Goal: Task Accomplishment & Management: Manage account settings

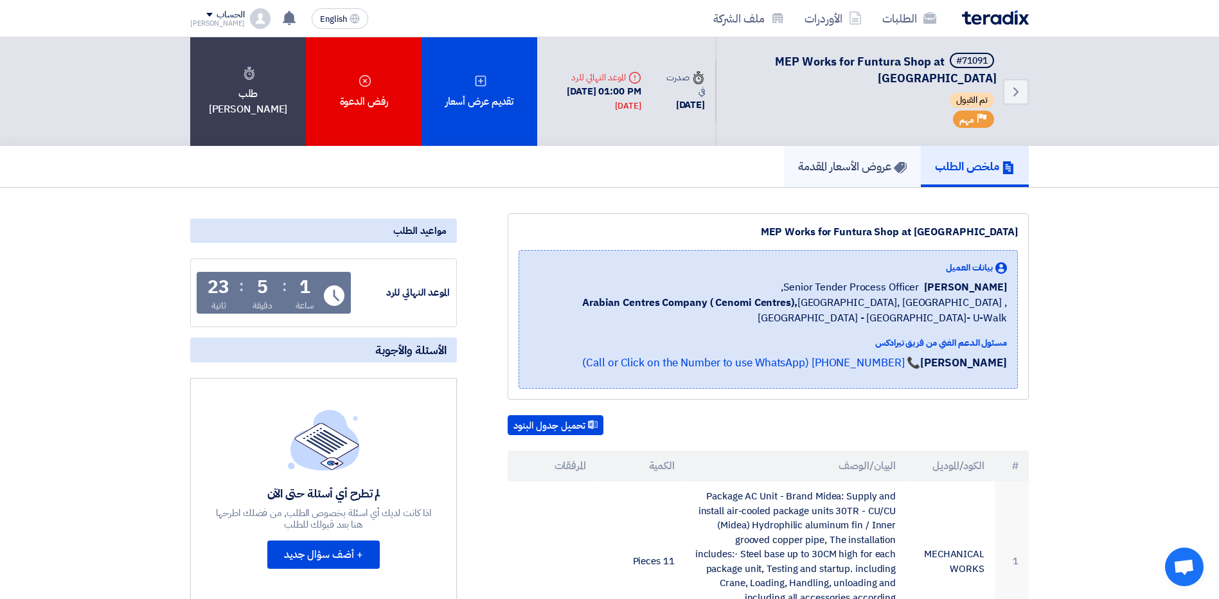
click at [858, 161] on h5 "عروض الأسعار المقدمة" at bounding box center [852, 166] width 109 height 15
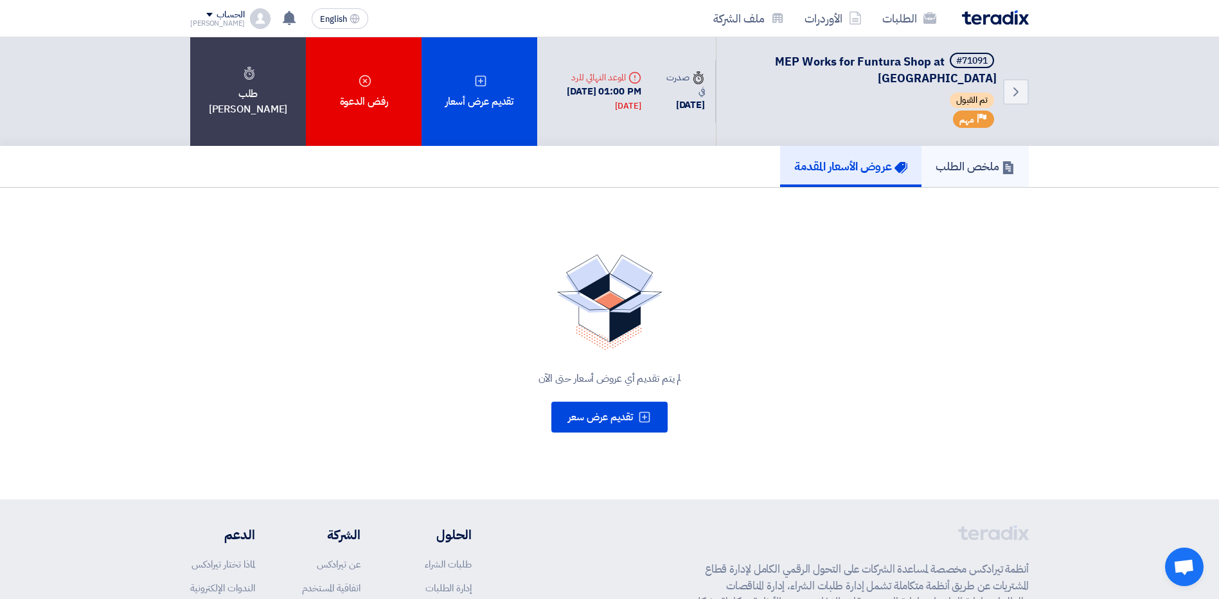
click at [960, 168] on h5 "ملخص الطلب" at bounding box center [975, 166] width 79 height 15
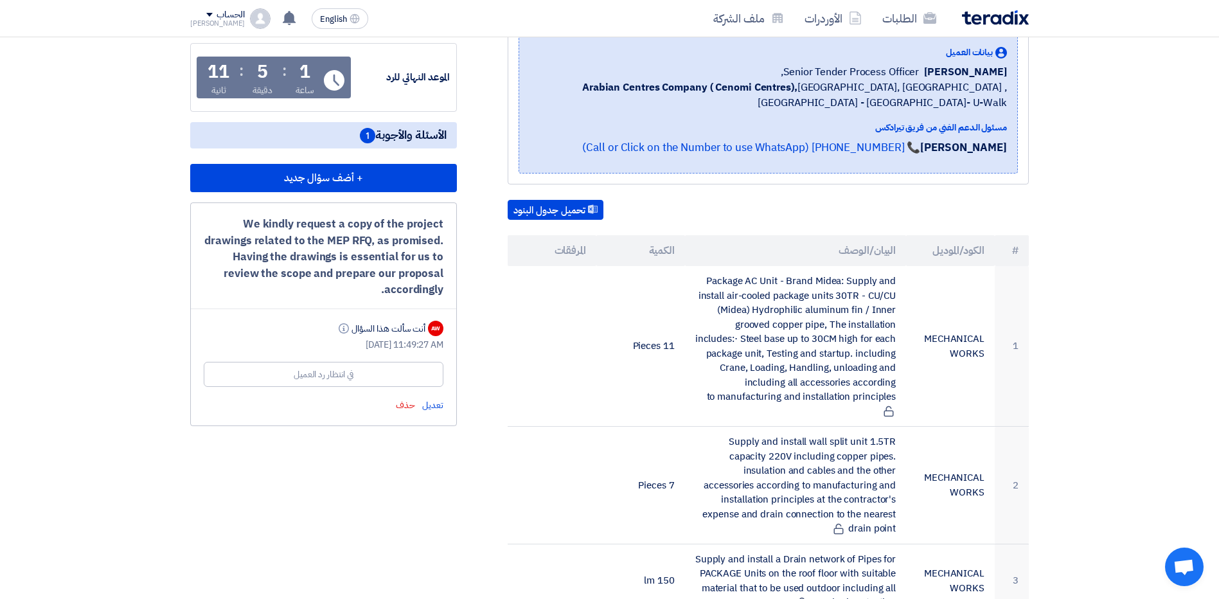
scroll to position [193, 0]
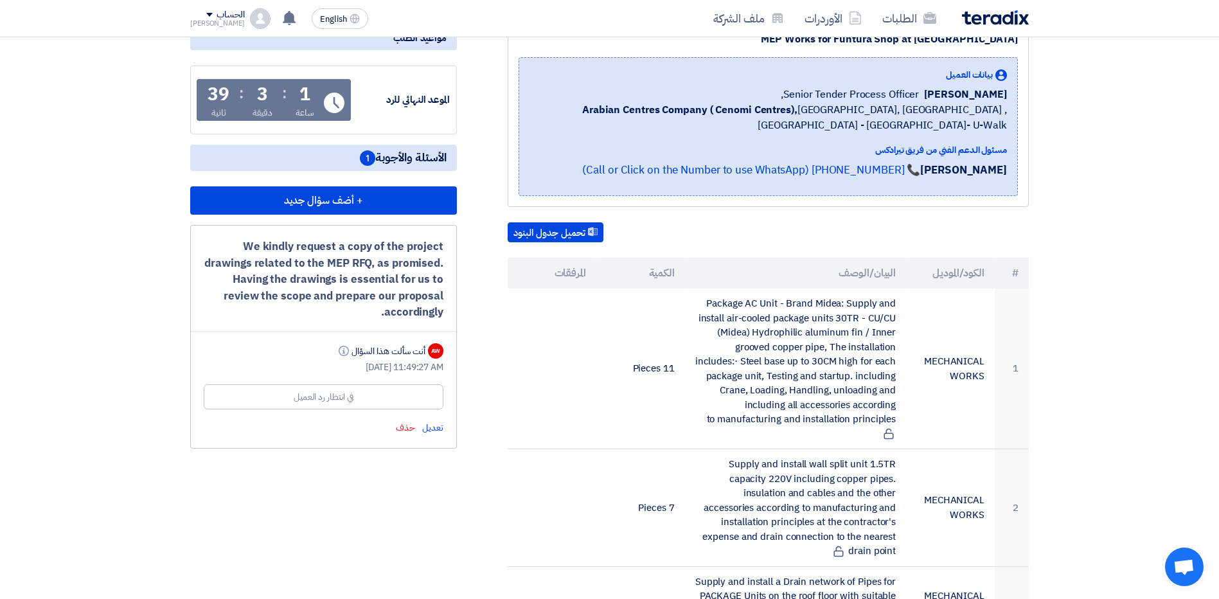
drag, startPoint x: 382, startPoint y: 316, endPoint x: 445, endPoint y: 236, distance: 101.6
click at [445, 236] on div "We kindly request a copy of the project drawings related to the MEP RFQ, as pro…" at bounding box center [323, 337] width 267 height 224
drag, startPoint x: 445, startPoint y: 236, endPoint x: 415, endPoint y: 250, distance: 33.3
drag, startPoint x: 415, startPoint y: 250, endPoint x: 343, endPoint y: 327, distance: 105.5
click at [343, 327] on div "We kindly request a copy of the project drawings related to the MEP RFQ, as pro…" at bounding box center [323, 337] width 267 height 224
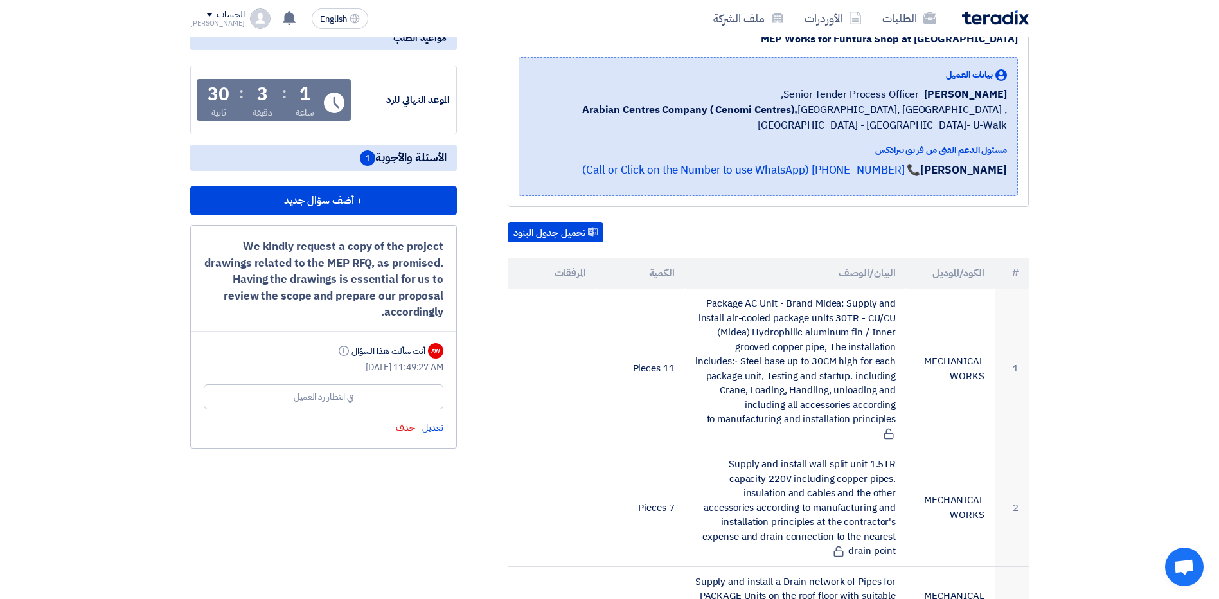
drag, startPoint x: 358, startPoint y: 314, endPoint x: 447, endPoint y: 245, distance: 112.7
click at [447, 245] on div "We kindly request a copy of the project drawings related to the MEP RFQ, as pro…" at bounding box center [323, 337] width 267 height 224
click at [344, 319] on div "We kindly request a copy of the project drawings related to the MEP RFQ, as pro…" at bounding box center [324, 279] width 240 height 82
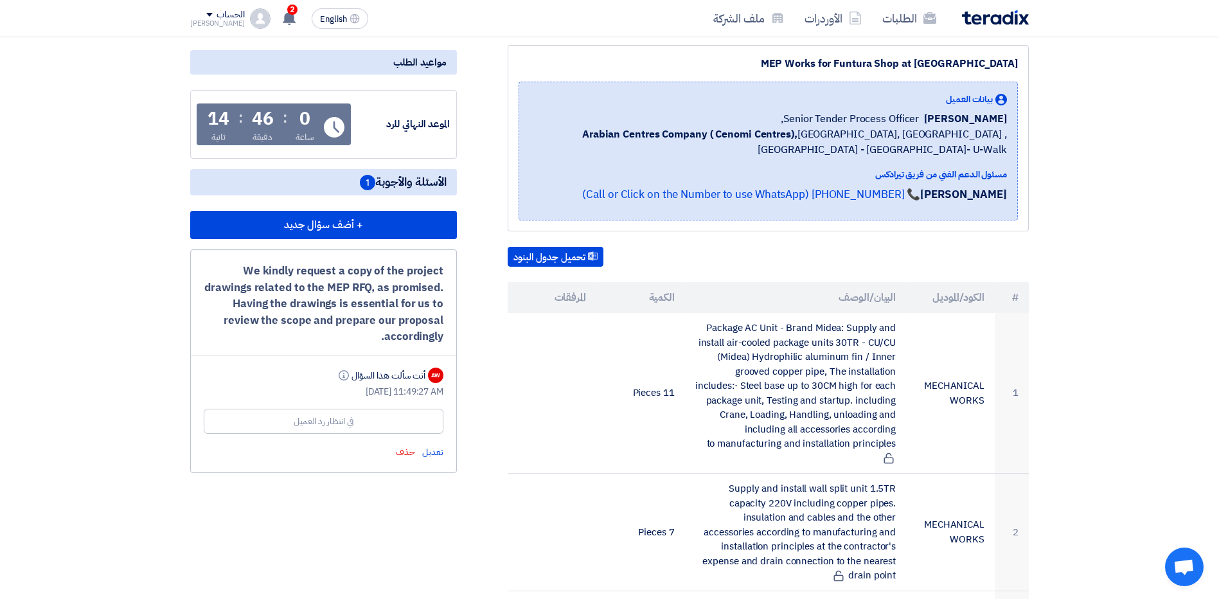
scroll to position [0, 0]
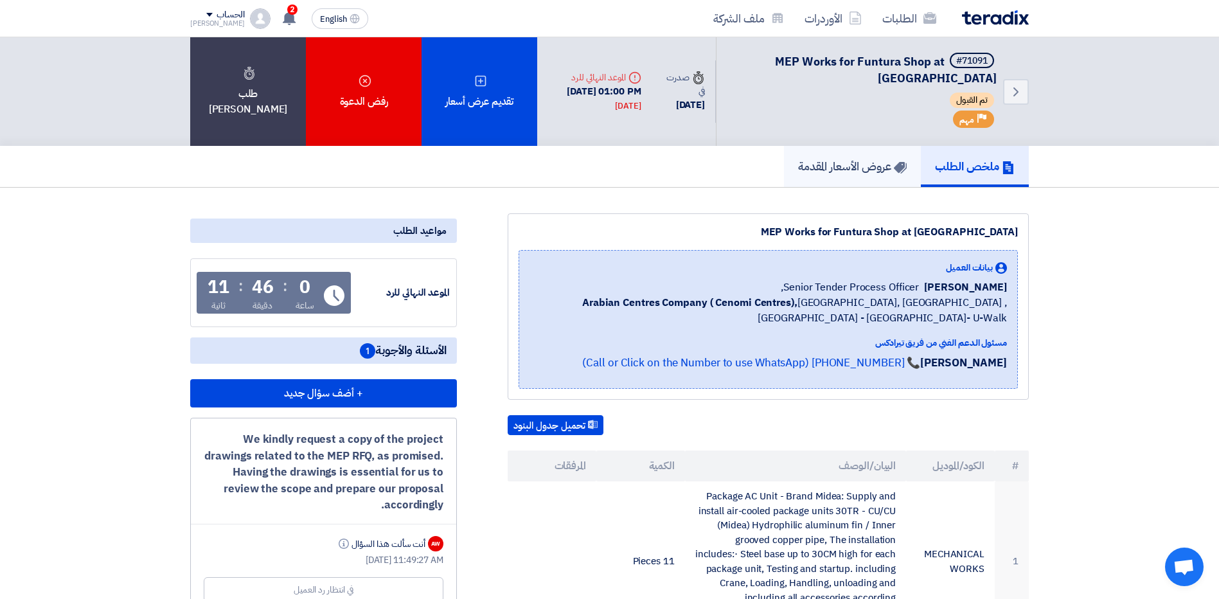
click at [848, 169] on h5 "عروض الأسعار المقدمة" at bounding box center [852, 166] width 109 height 15
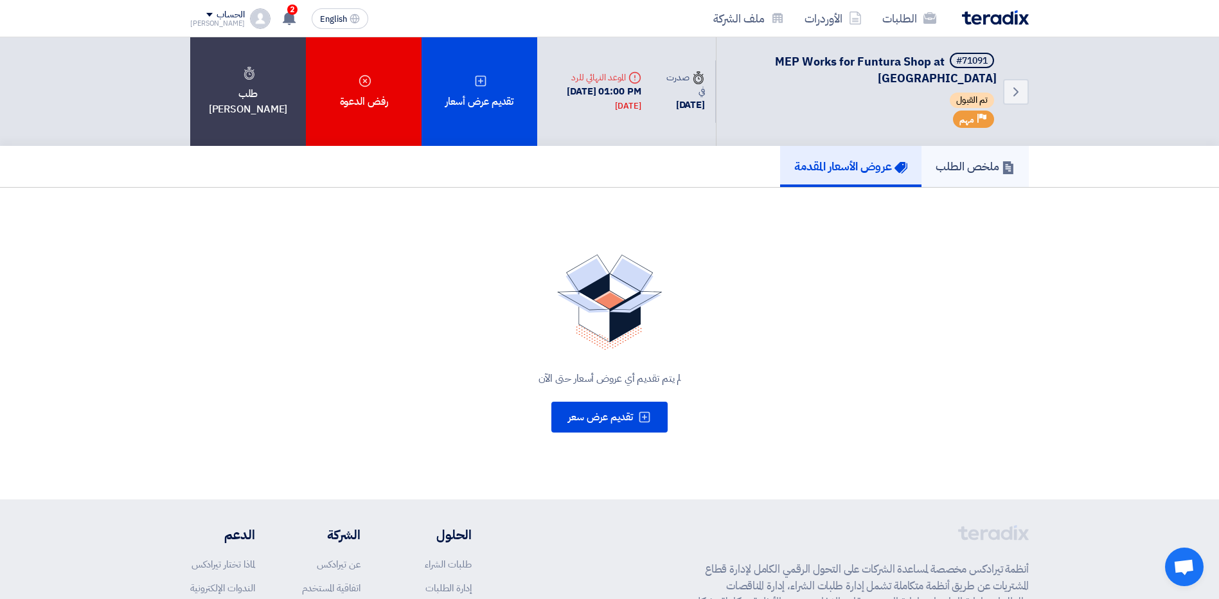
click at [948, 170] on h5 "ملخص الطلب" at bounding box center [975, 166] width 79 height 15
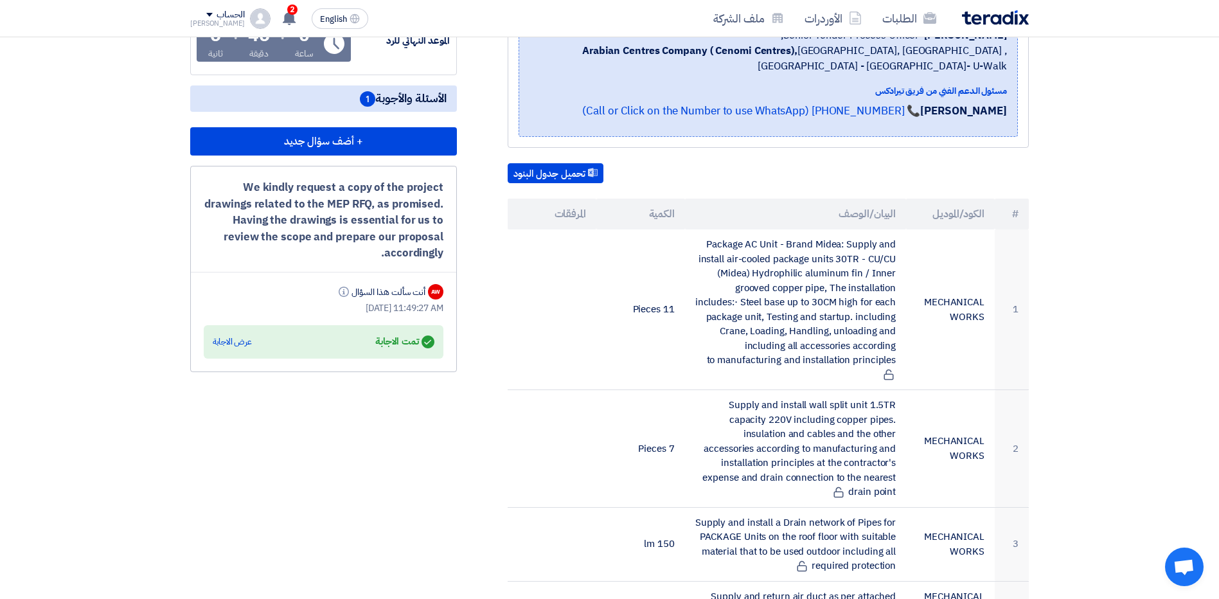
scroll to position [257, 0]
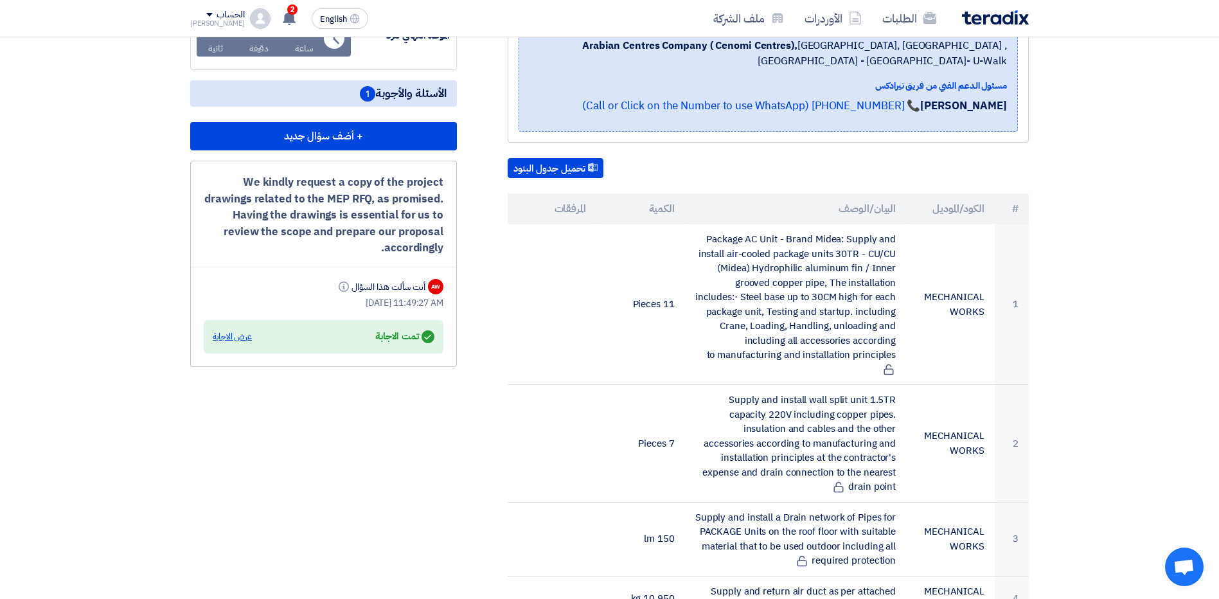
click at [237, 335] on div "عرض الاجابة" at bounding box center [232, 336] width 39 height 13
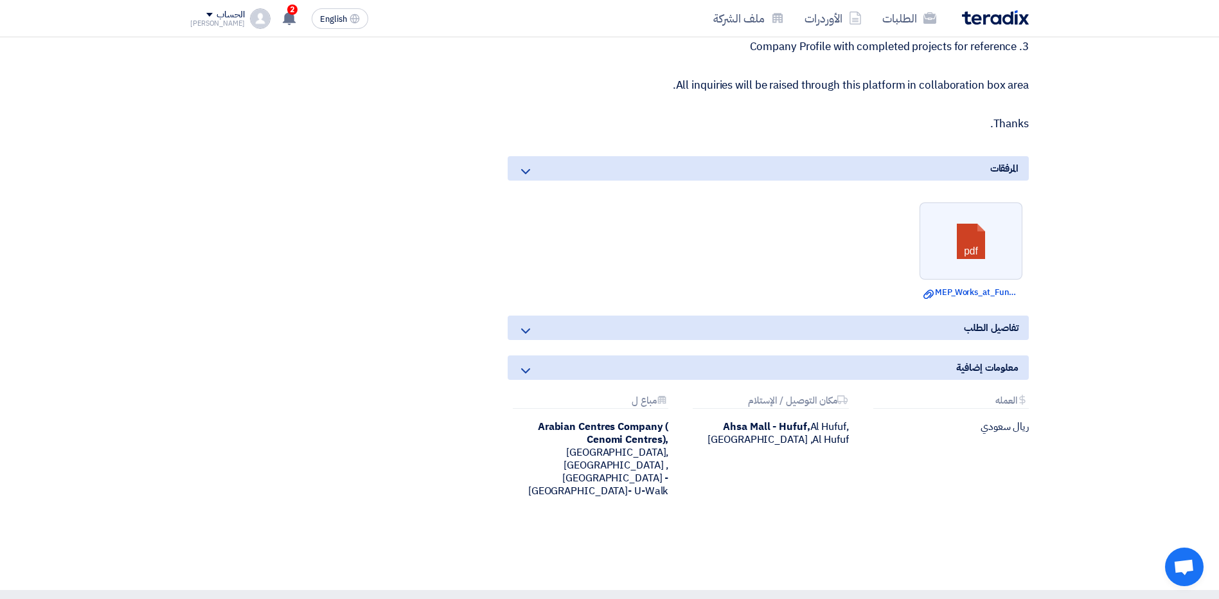
scroll to position [2378, 0]
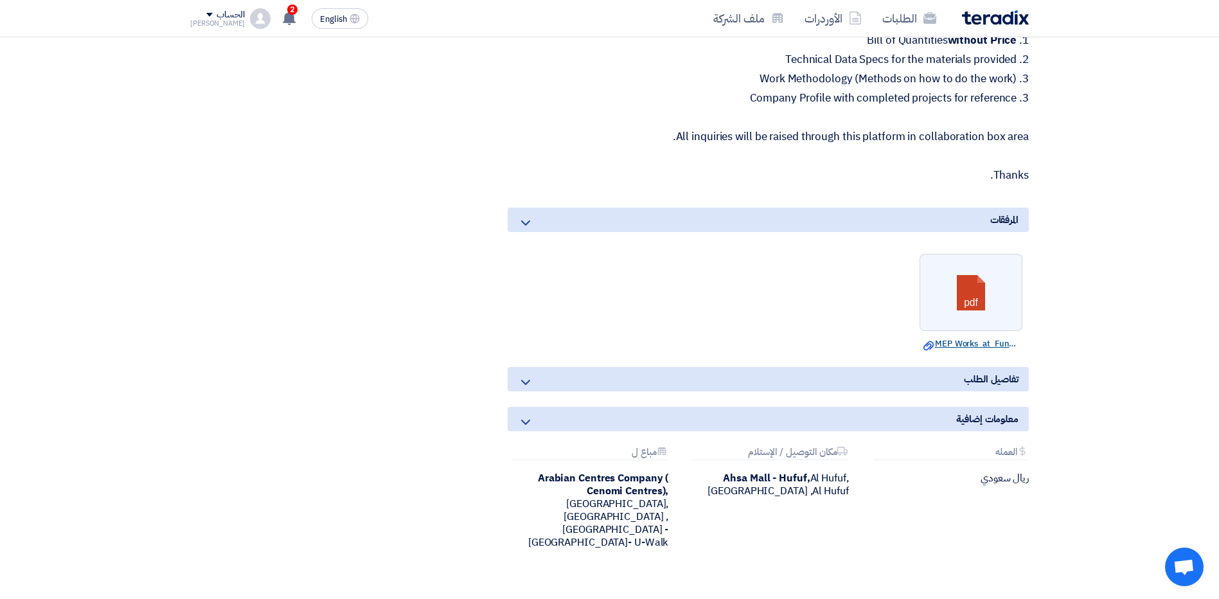
click at [945, 346] on link "Download file MEP_Works_at_Funtura_Alahsa__BOQ.pdf" at bounding box center [970, 343] width 95 height 13
click at [283, 20] on use at bounding box center [289, 18] width 13 height 14
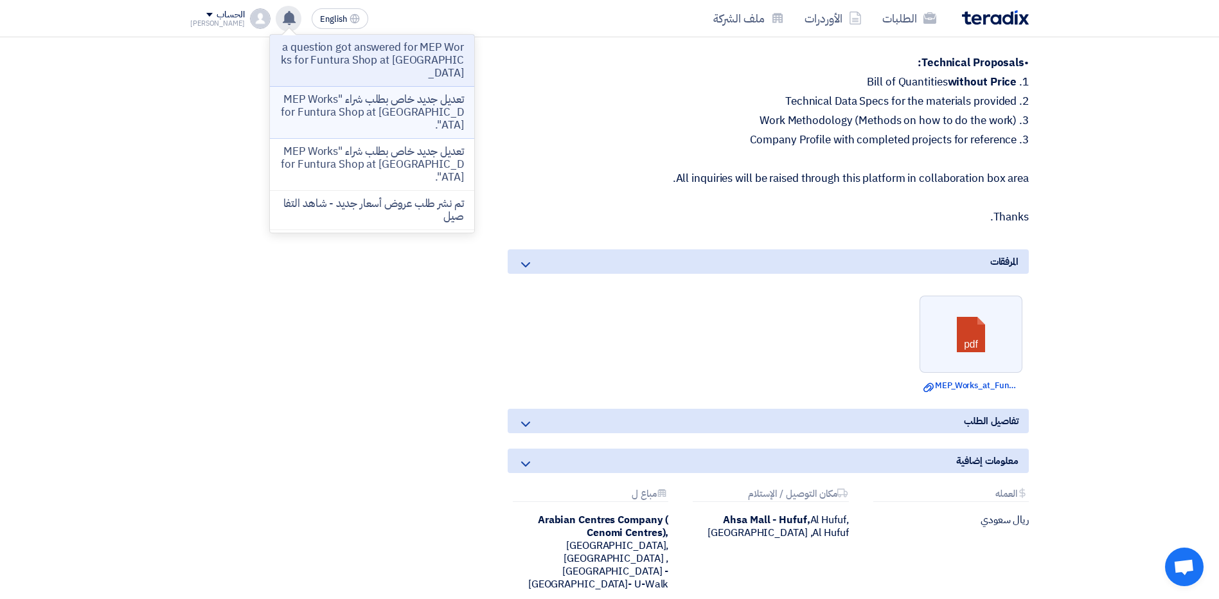
scroll to position [2314, 0]
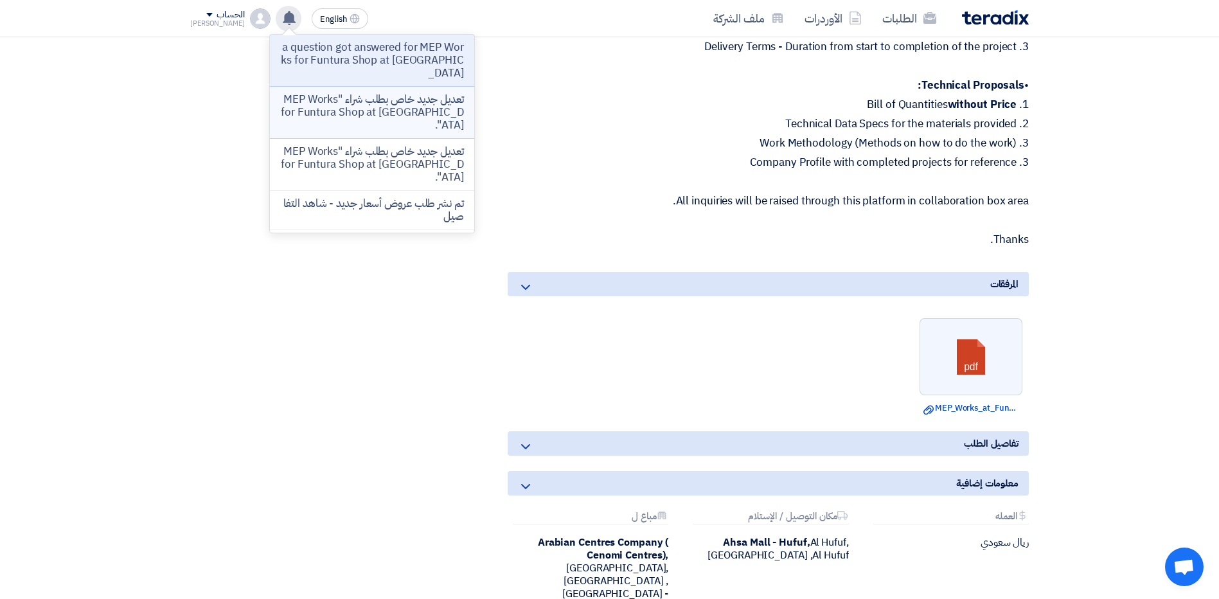
click at [379, 107] on p "تعديل جديد خاص بطلب شراء "MEP Works for Funtura Shop at [GEOGRAPHIC_DATA]"." at bounding box center [372, 112] width 184 height 39
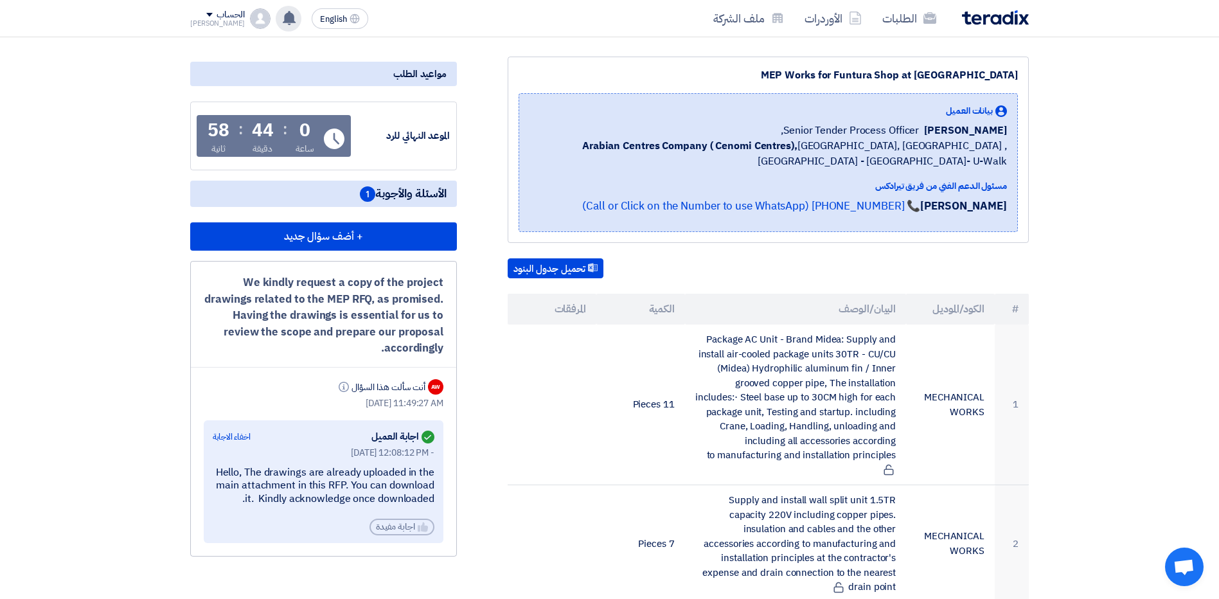
scroll to position [193, 0]
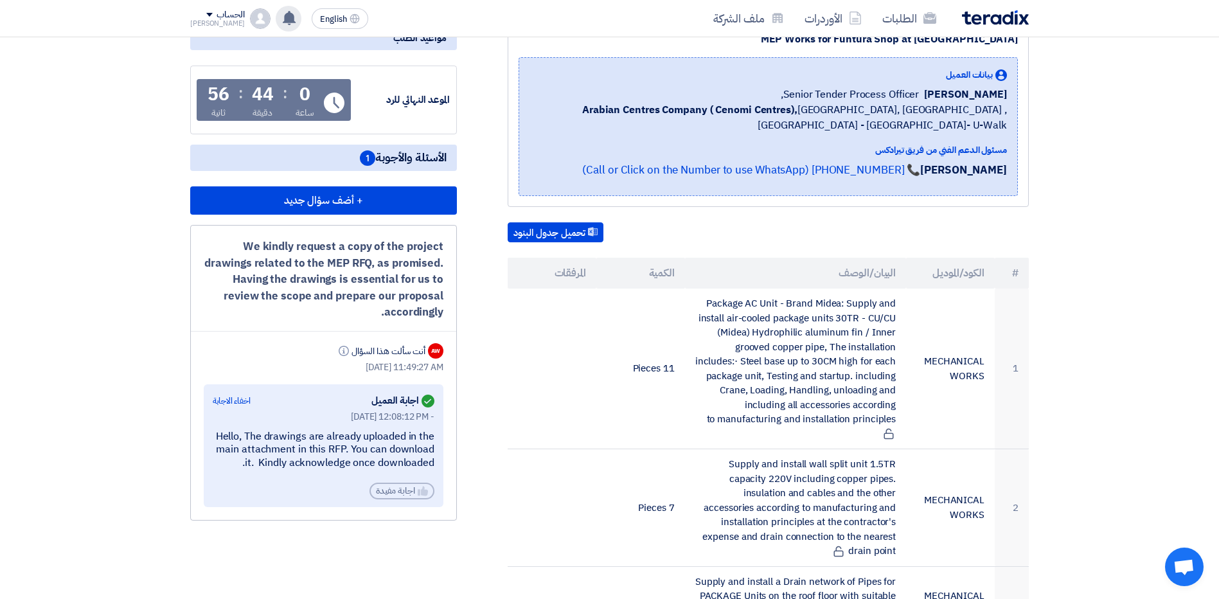
click at [282, 18] on icon at bounding box center [289, 18] width 14 height 14
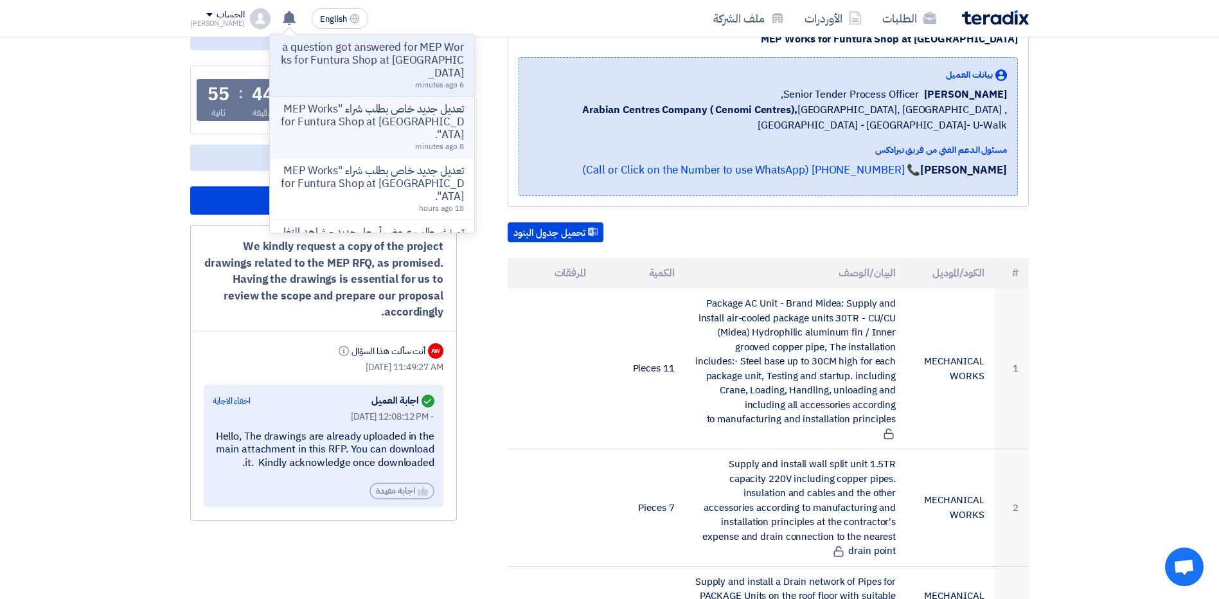
click at [370, 109] on p "تعديل جديد خاص بطلب شراء "MEP Works for Funtura Shop at [GEOGRAPHIC_DATA]"." at bounding box center [372, 122] width 184 height 39
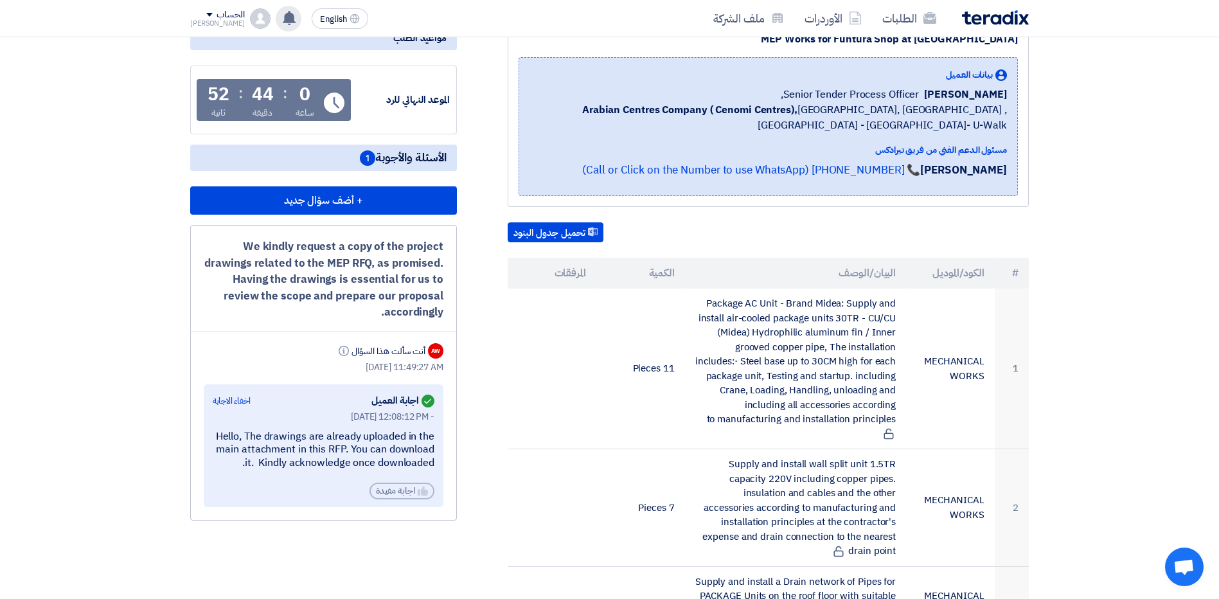
click at [283, 14] on use at bounding box center [289, 18] width 13 height 14
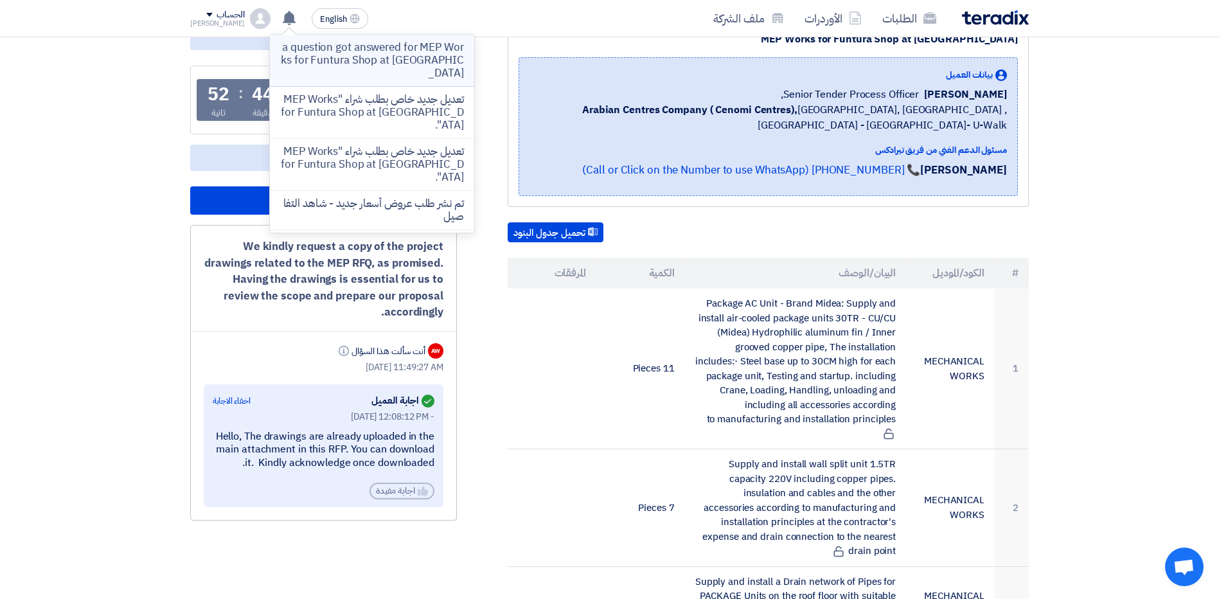
click at [352, 50] on p "a question got answered for MEP Works for Funtura Shop at [GEOGRAPHIC_DATA]" at bounding box center [372, 60] width 184 height 39
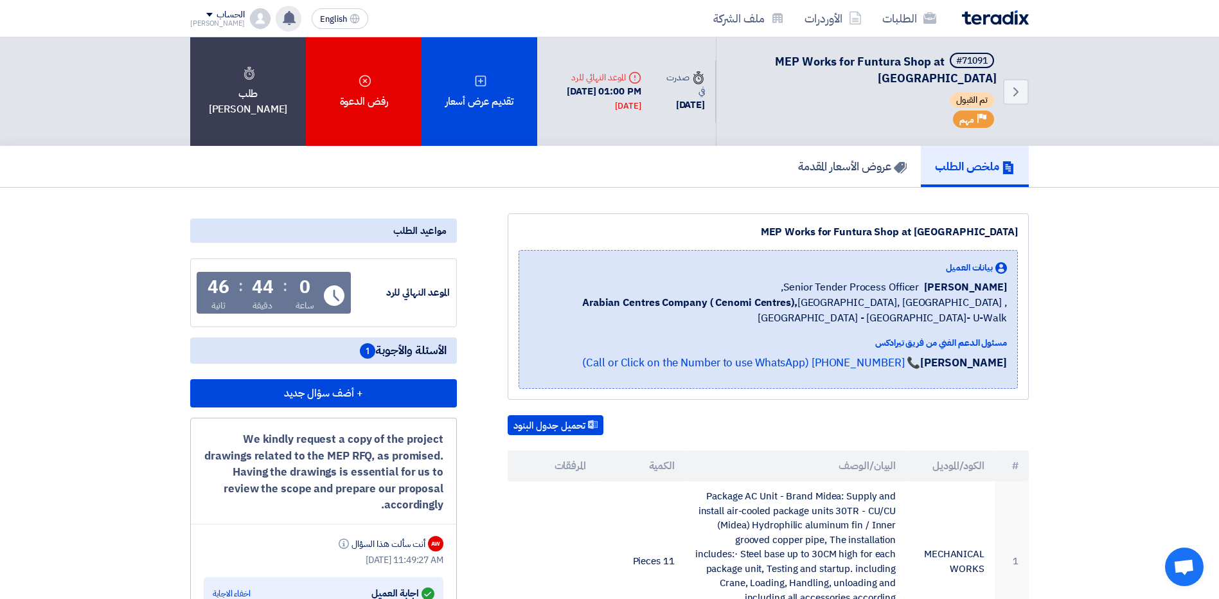
click at [282, 11] on icon at bounding box center [289, 18] width 14 height 14
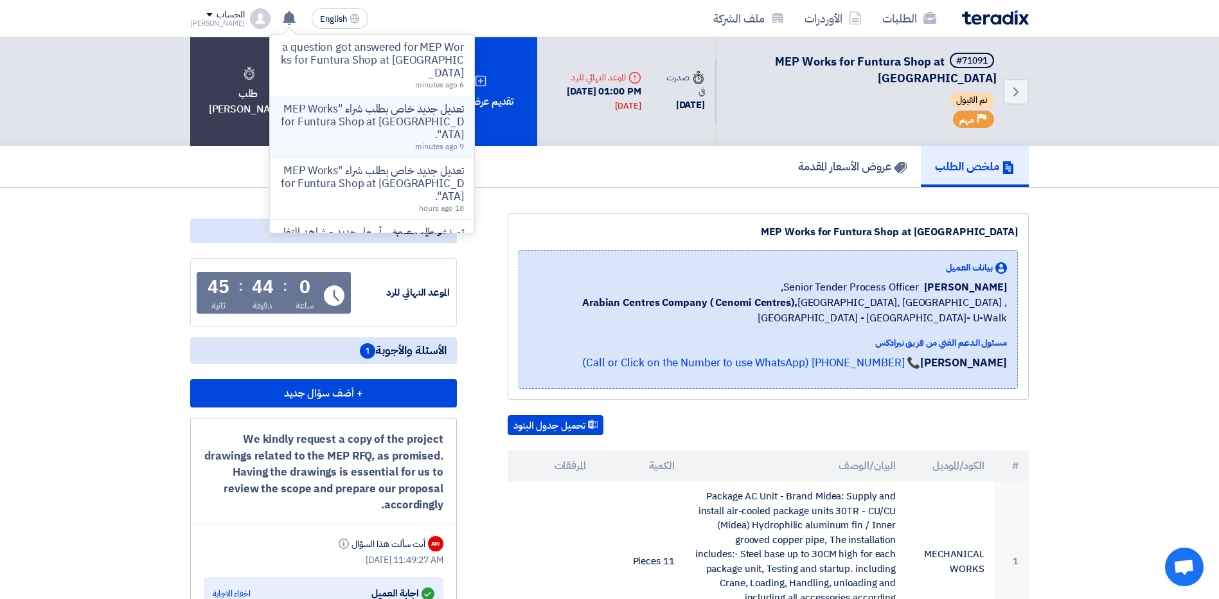
click at [371, 121] on p "تعديل جديد خاص بطلب شراء "MEP Works for Funtura Shop at [GEOGRAPHIC_DATA]"." at bounding box center [372, 122] width 184 height 39
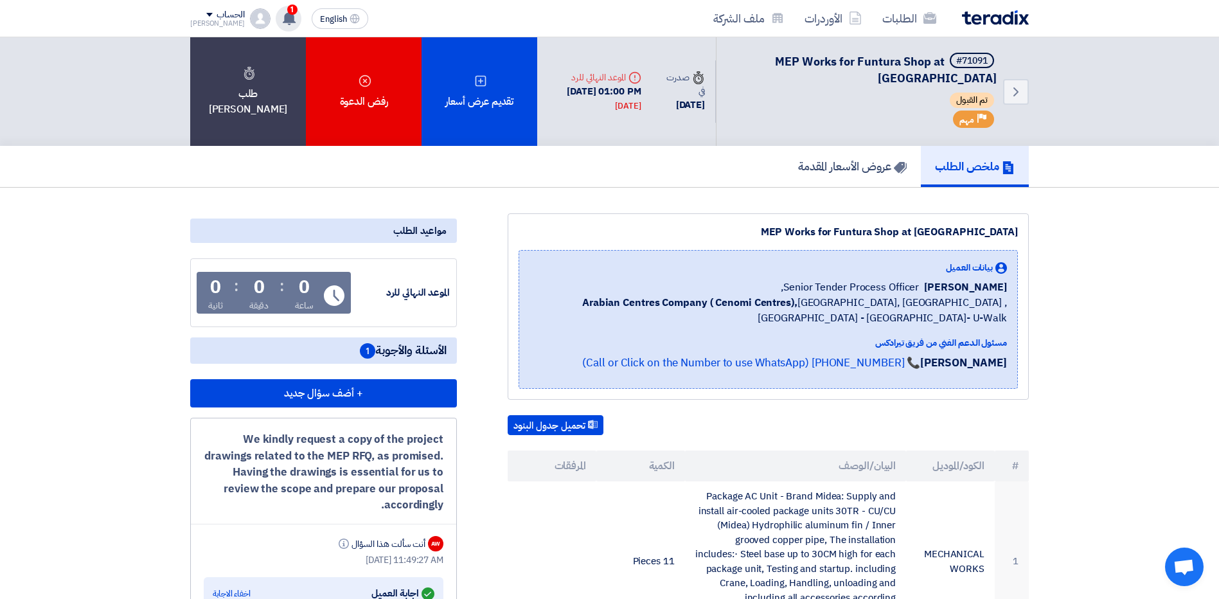
click at [283, 21] on use at bounding box center [289, 18] width 13 height 14
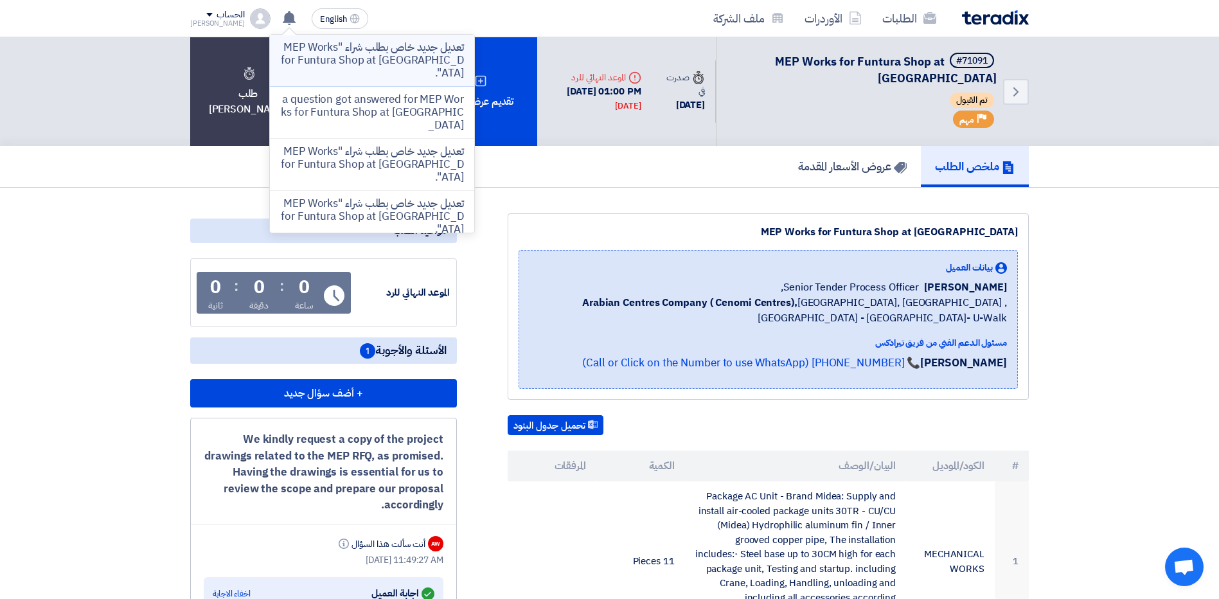
click at [355, 67] on p "تعديل جديد خاص بطلب شراء "MEP Works for Funtura Shop at [GEOGRAPHIC_DATA]"." at bounding box center [372, 60] width 184 height 39
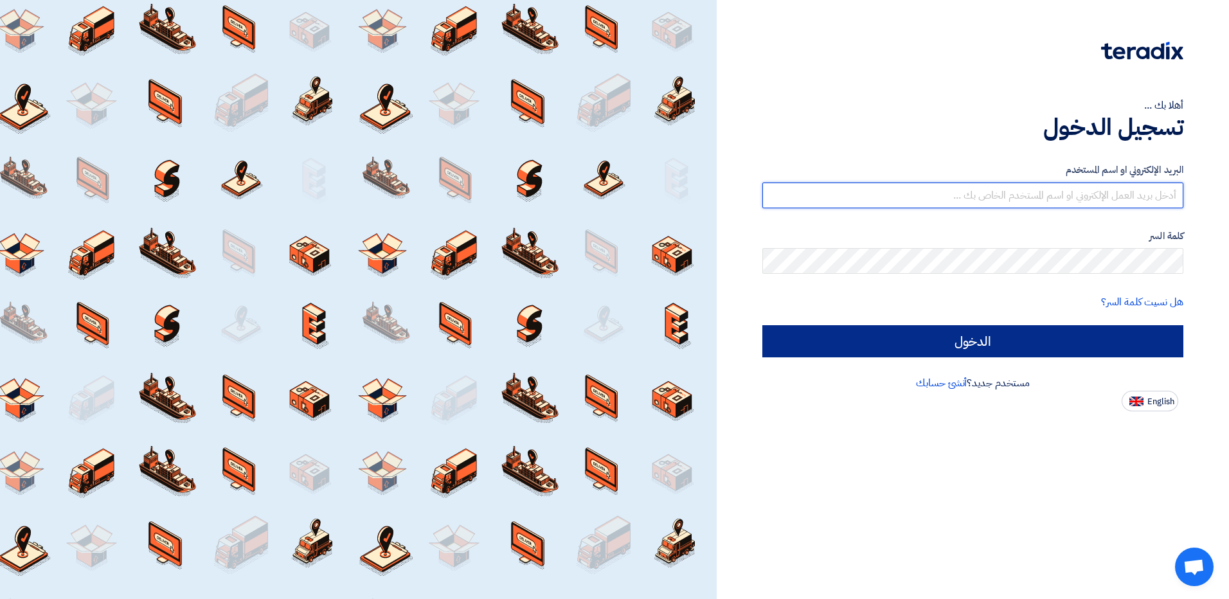
type input "[EMAIL_ADDRESS][DOMAIN_NAME]"
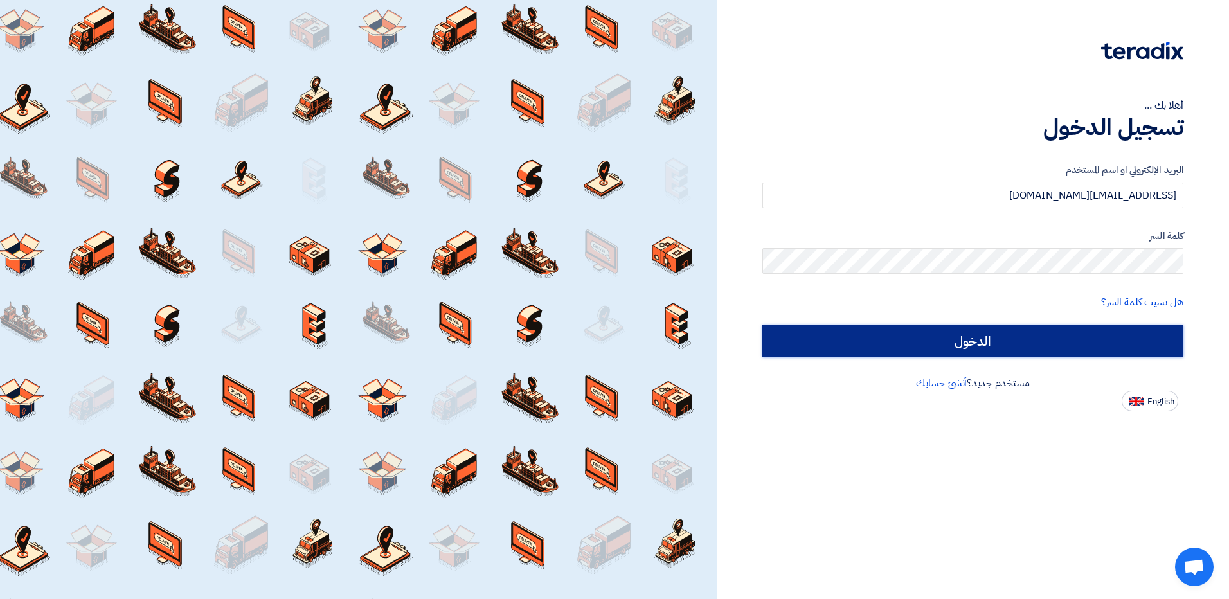
click at [1046, 344] on input "الدخول" at bounding box center [972, 341] width 421 height 32
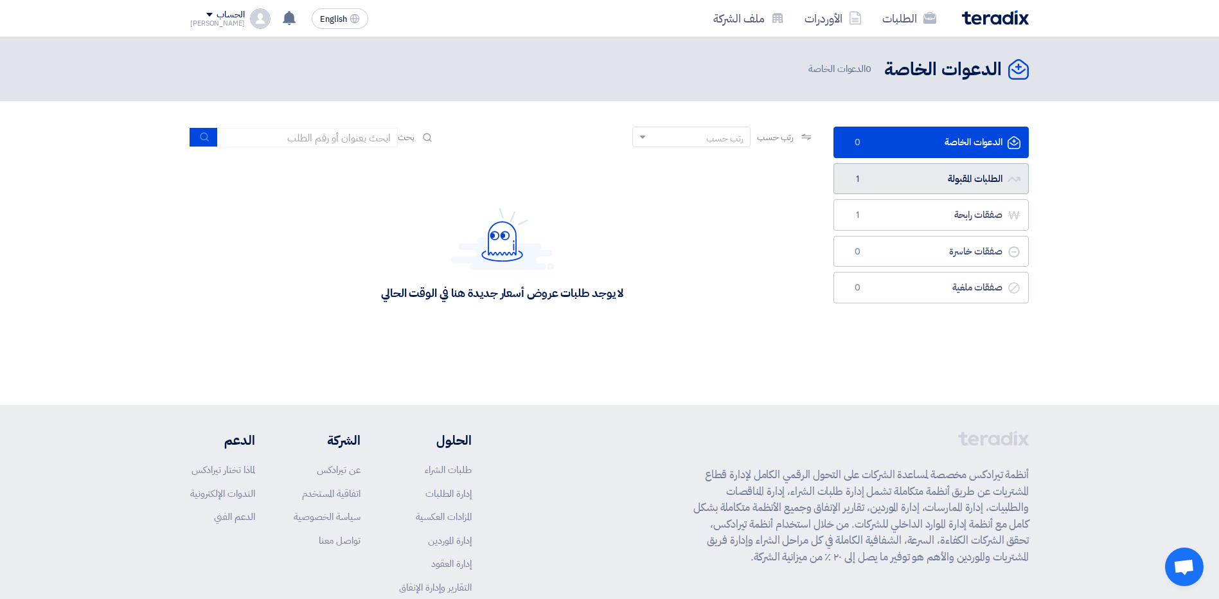
click at [929, 176] on link "الطلبات المقبولة الطلبات المقبولة 1" at bounding box center [931, 178] width 195 height 31
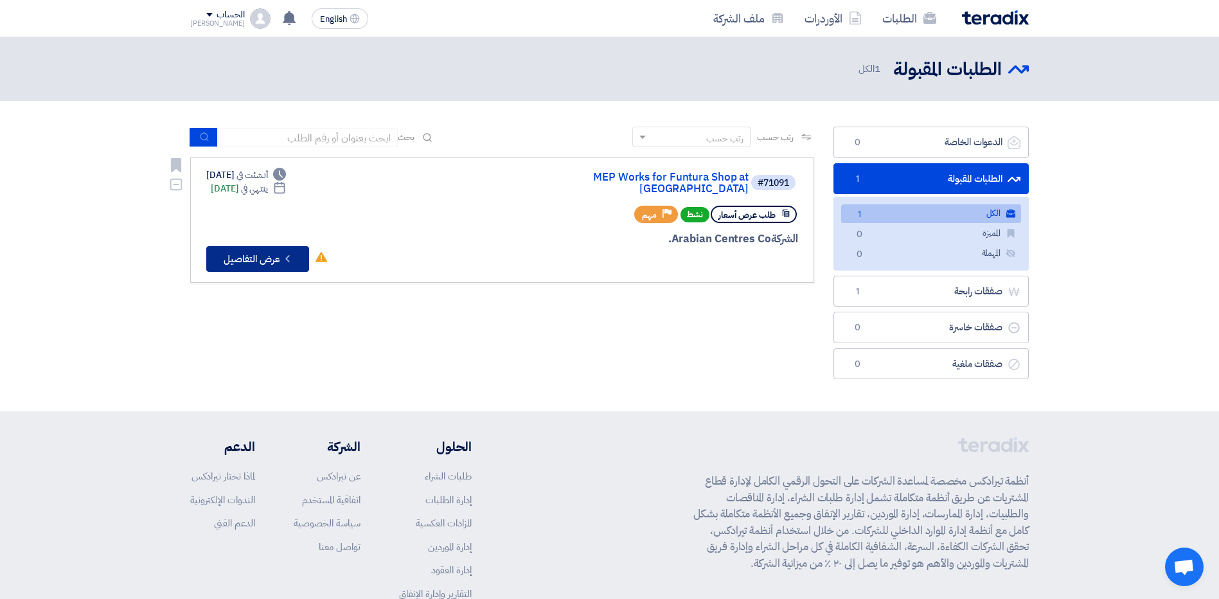
click at [268, 253] on button "Check details عرض التفاصيل" at bounding box center [257, 259] width 103 height 26
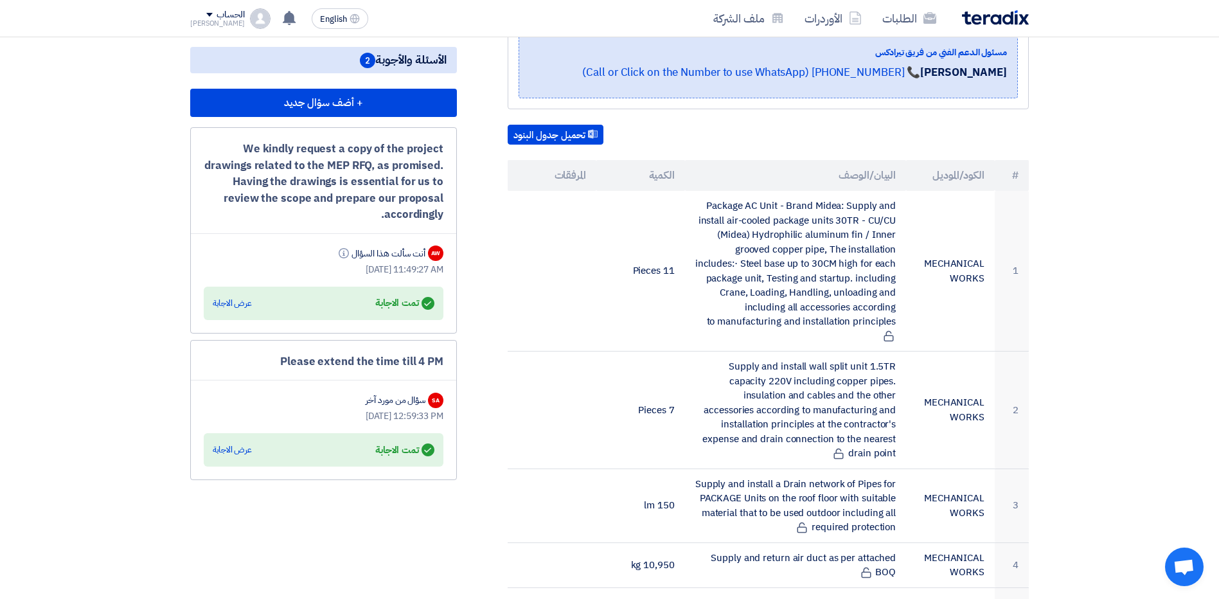
scroll to position [321, 0]
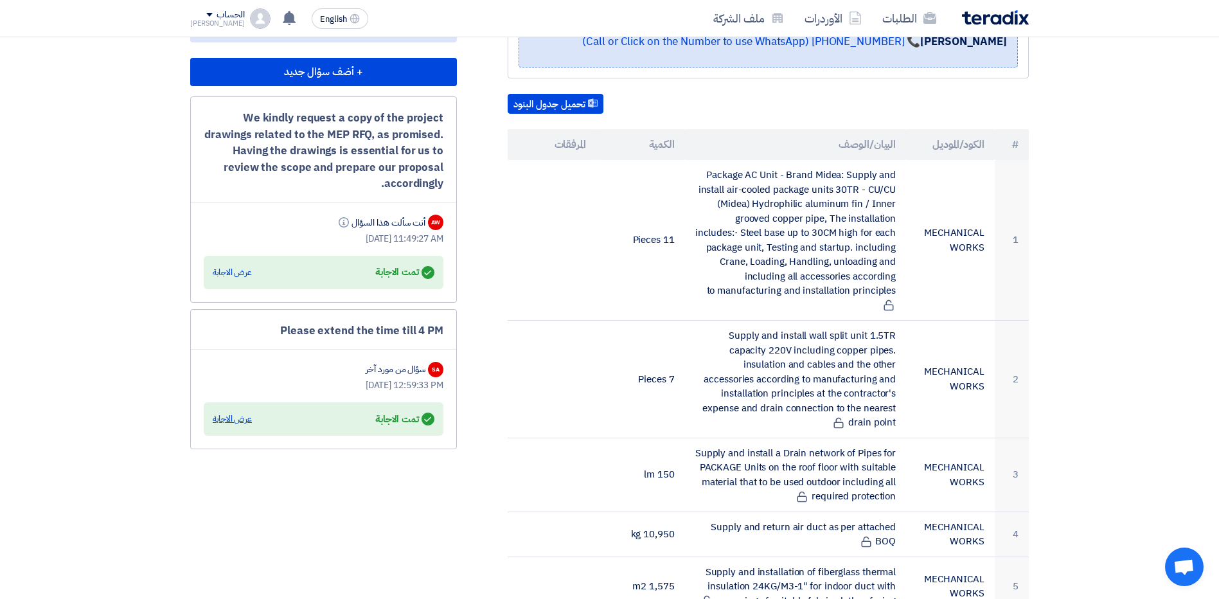
click at [243, 422] on div "عرض الاجابة" at bounding box center [232, 419] width 39 height 13
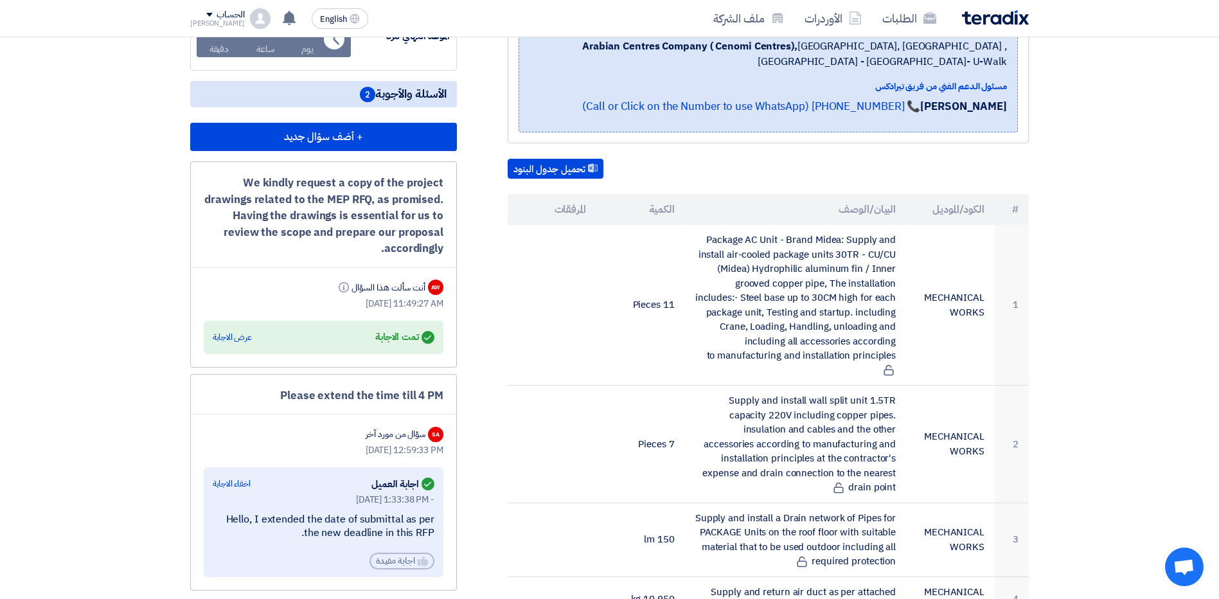
scroll to position [257, 0]
click at [242, 337] on div "عرض الاجابة" at bounding box center [232, 336] width 39 height 13
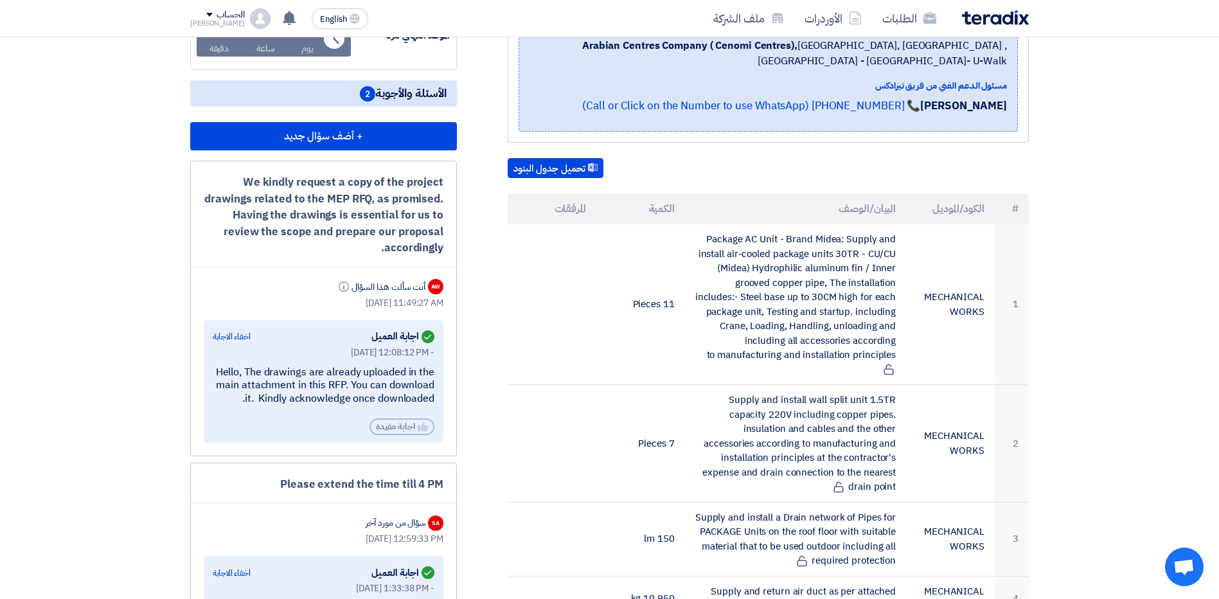
click at [433, 526] on div "SA" at bounding box center [435, 522] width 15 height 15
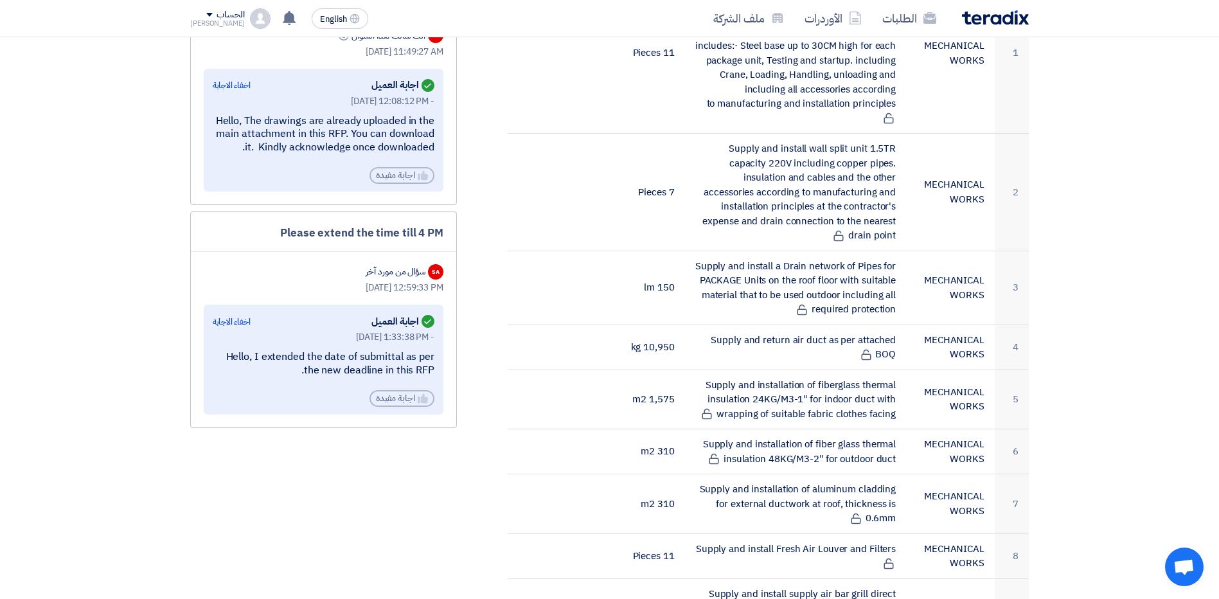
scroll to position [514, 0]
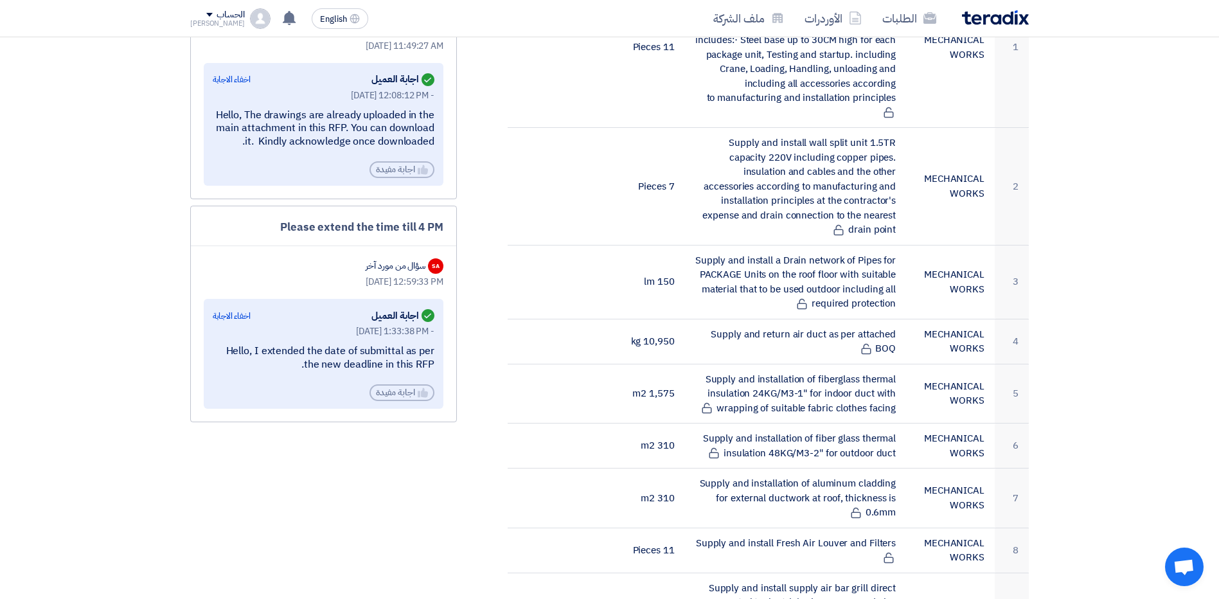
drag, startPoint x: 444, startPoint y: 261, endPoint x: 321, endPoint y: 266, distance: 122.9
click at [321, 266] on div "Please extend the time till 4 PM SA سؤال من مورد آخر [DATE] 12:59:33 PM Answere…" at bounding box center [323, 314] width 267 height 217
drag, startPoint x: 321, startPoint y: 266, endPoint x: 263, endPoint y: 258, distance: 59.0
click at [263, 258] on div "SA سؤال من مورد آخر" at bounding box center [324, 265] width 240 height 19
click at [432, 265] on div "SA" at bounding box center [435, 265] width 15 height 15
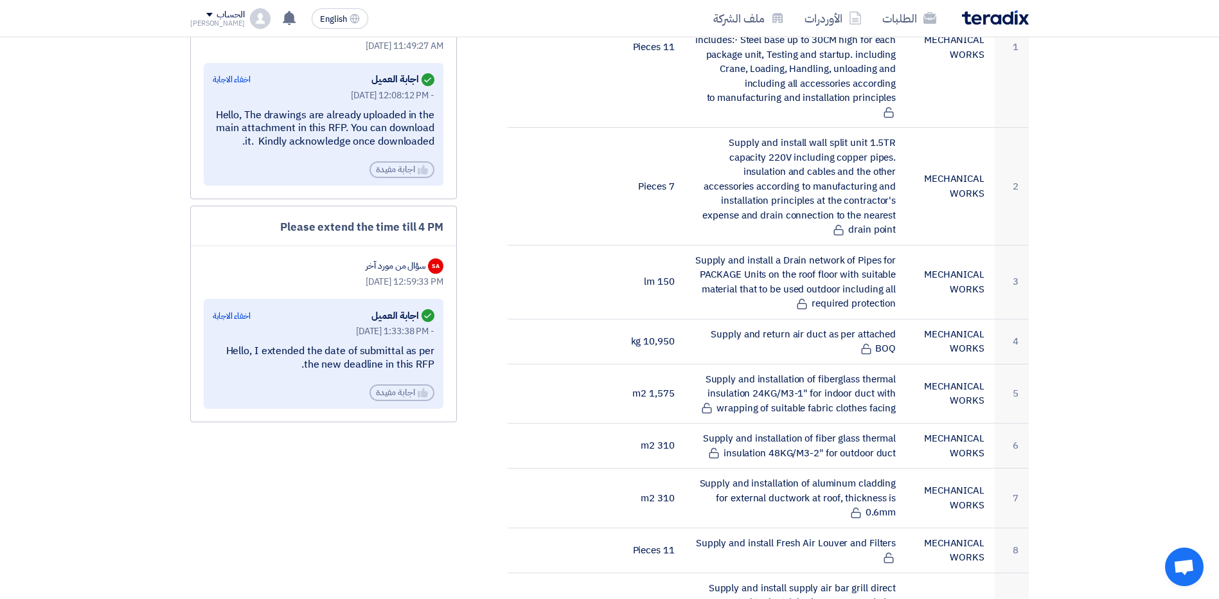
click at [432, 265] on div "SA" at bounding box center [435, 265] width 15 height 15
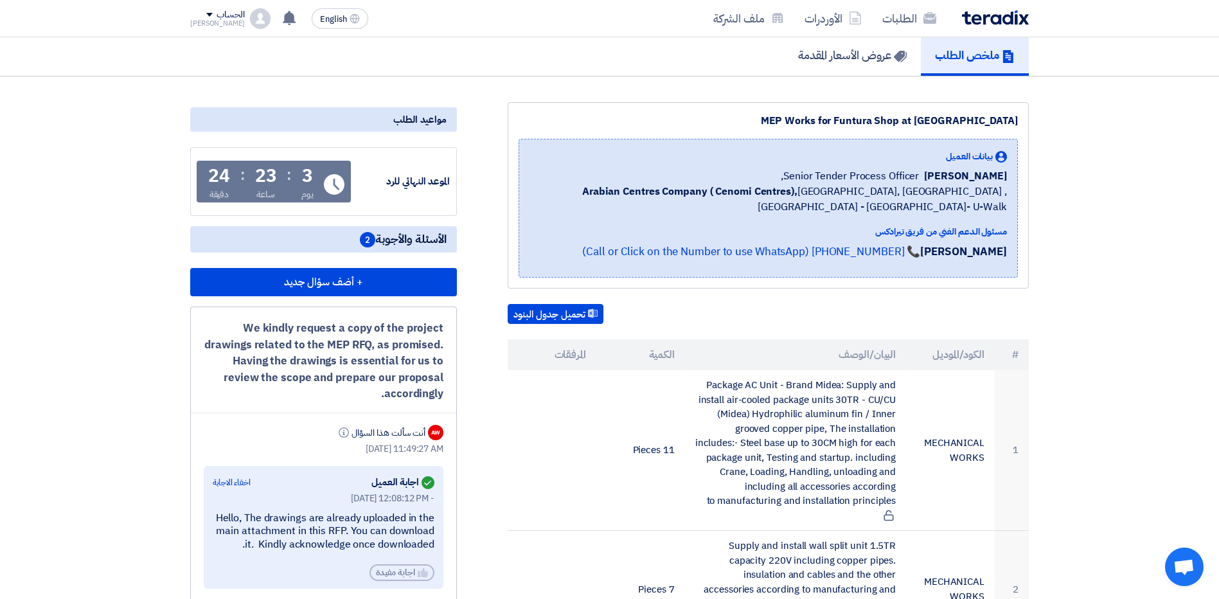
scroll to position [0, 0]
